Goal: Information Seeking & Learning: Check status

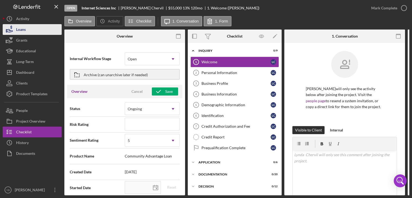
click at [24, 32] on div "Loans" at bounding box center [21, 30] width 10 height 12
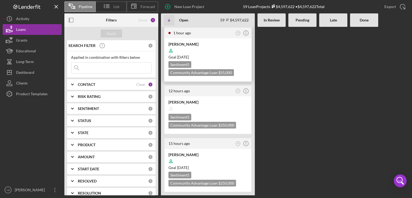
click at [224, 50] on div at bounding box center [207, 51] width 79 height 10
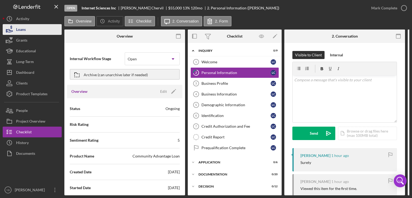
click at [35, 30] on button "Loans" at bounding box center [32, 29] width 59 height 11
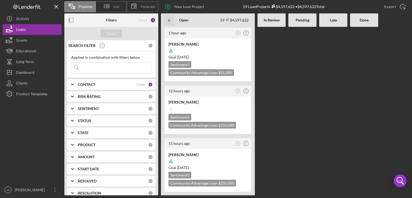
click at [87, 69] on input at bounding box center [111, 68] width 80 height 11
type input "[PERSON_NAME]"
click at [112, 31] on div "Apply" at bounding box center [112, 34] width 10 height 8
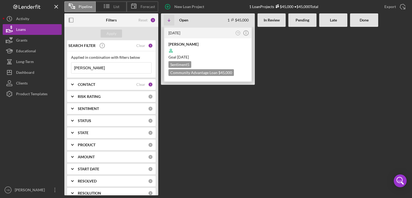
click at [221, 52] on div at bounding box center [207, 51] width 79 height 10
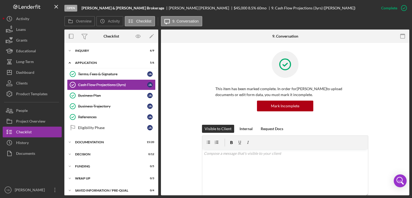
scroll to position [3, 0]
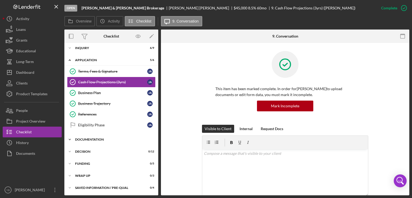
click at [94, 138] on div "Documentation" at bounding box center [113, 139] width 76 height 3
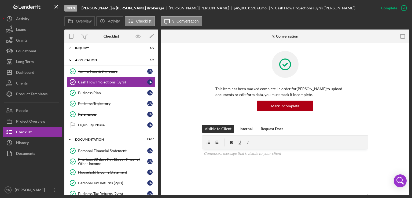
click at [157, 105] on div "Icon/Expander Inquiry 6 / 9 Icon/Expander Application 5 / 6 Terms, Fees & Signa…" at bounding box center [111, 119] width 94 height 152
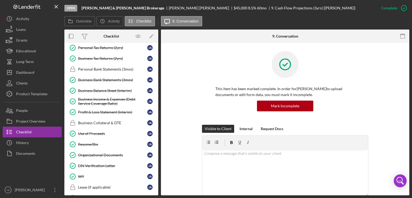
scroll to position [139, 0]
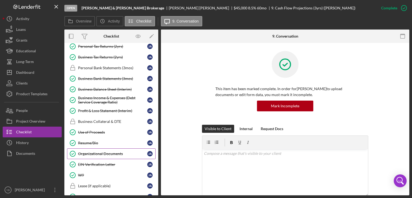
click at [102, 152] on div "Organizational Documents" at bounding box center [112, 154] width 69 height 4
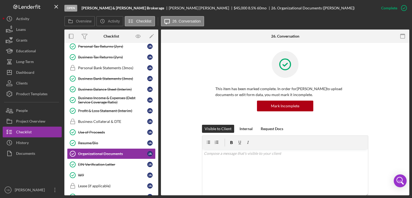
click at [398, 83] on div "This item has been marked complete. In order for [PERSON_NAME] to upload docume…" at bounding box center [285, 88] width 232 height 74
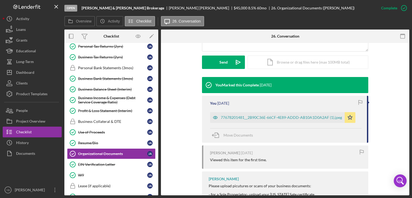
scroll to position [161, 0]
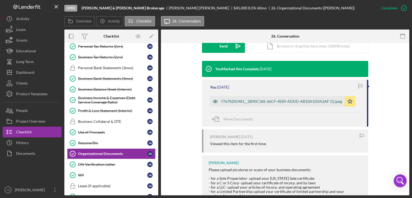
click at [295, 101] on div "77678201481__2B90C36E-66CF-4E89-ADDD-AB10A1D0A2AF (1).jpeg" at bounding box center [281, 101] width 121 height 4
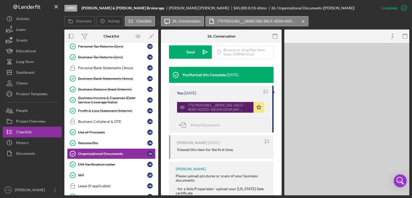
scroll to position [173, 0]
